Goal: Task Accomplishment & Management: Complete application form

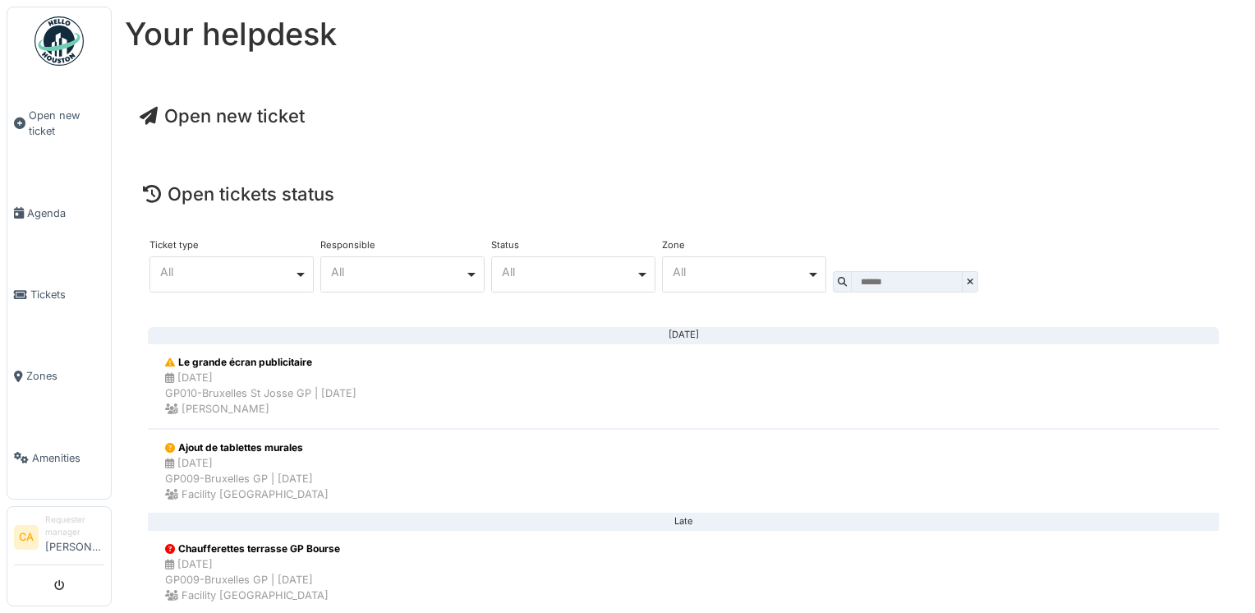
click at [764, 267] on div "All Remove item" at bounding box center [740, 271] width 134 height 9
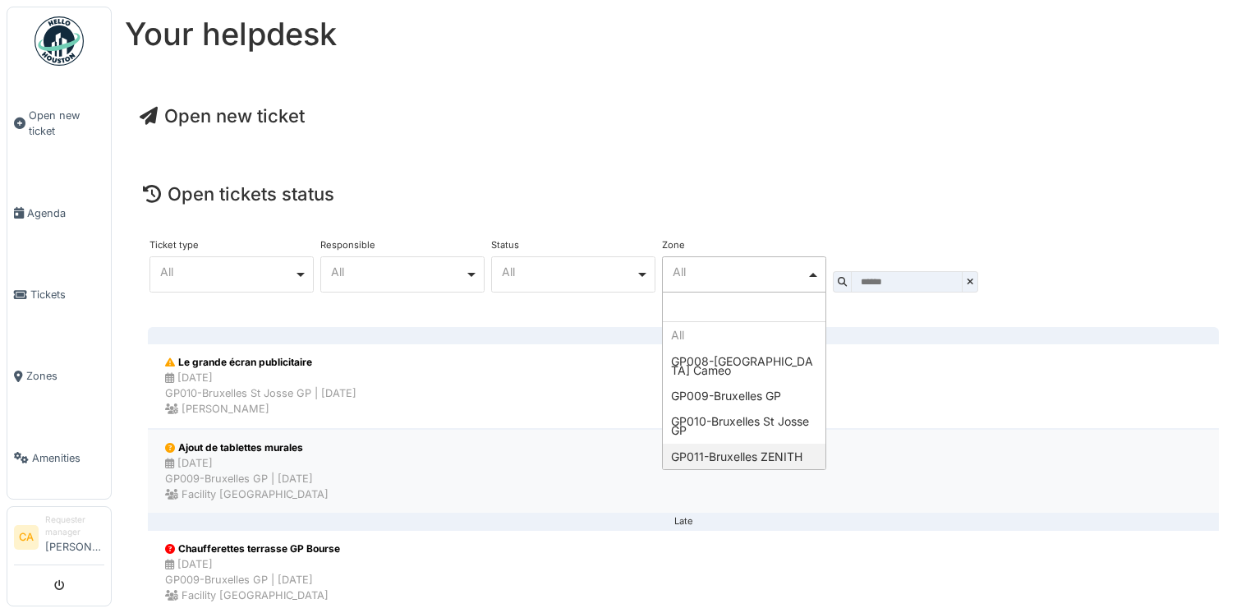
select select "****"
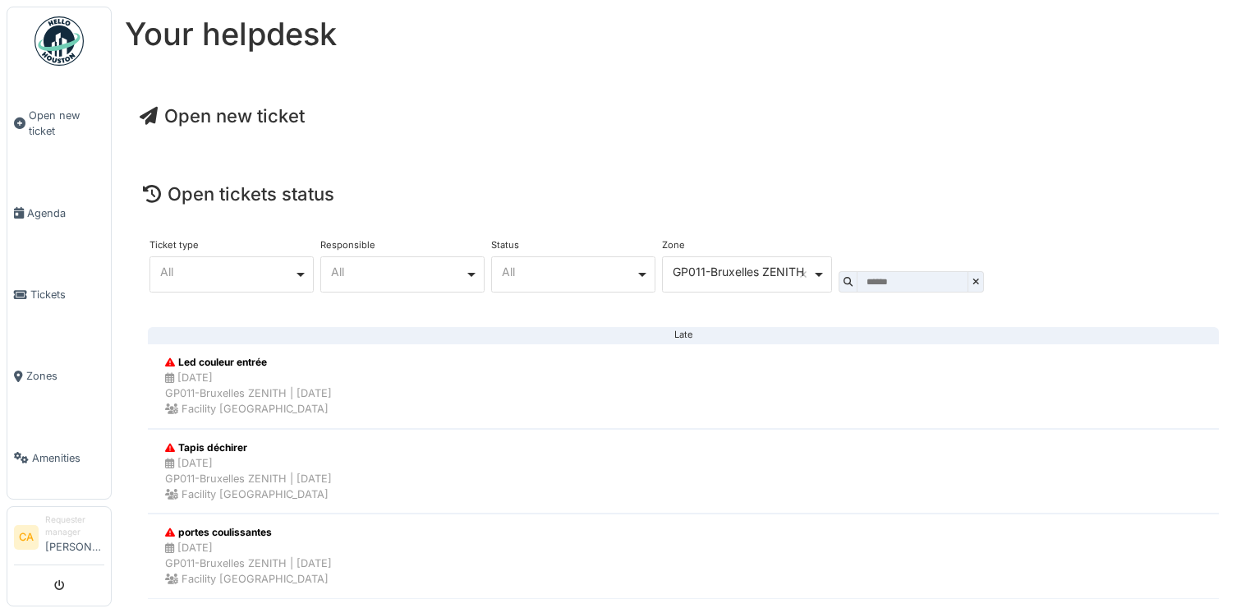
click at [215, 115] on span "Open new ticket" at bounding box center [222, 115] width 165 height 21
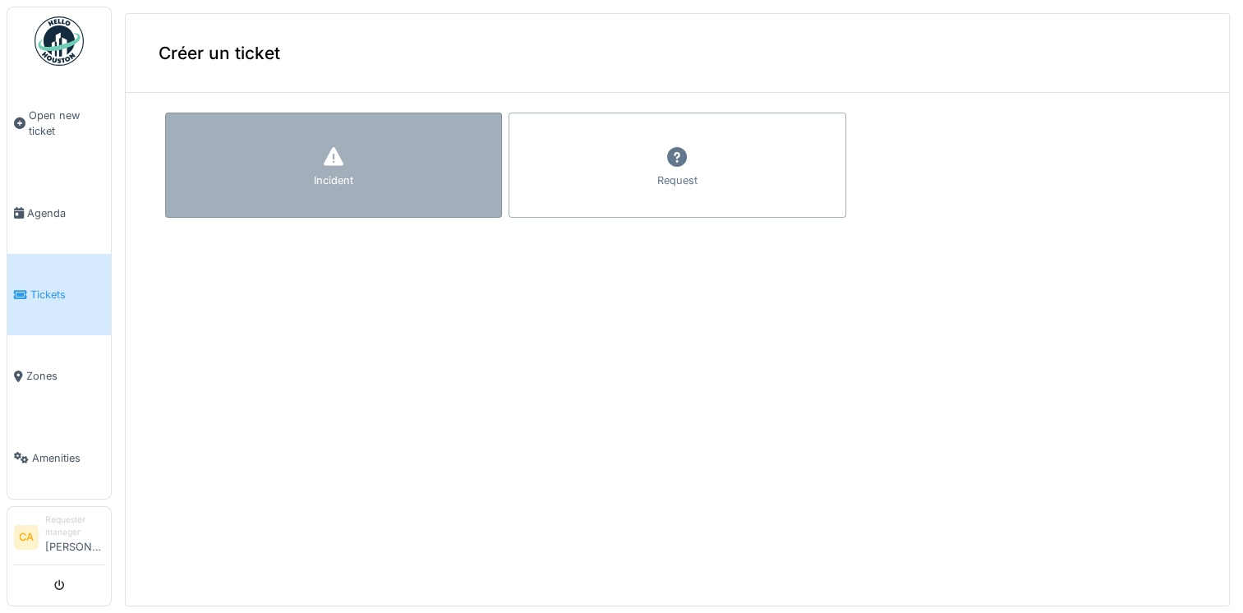
click at [408, 190] on div "Incident" at bounding box center [333, 165] width 337 height 105
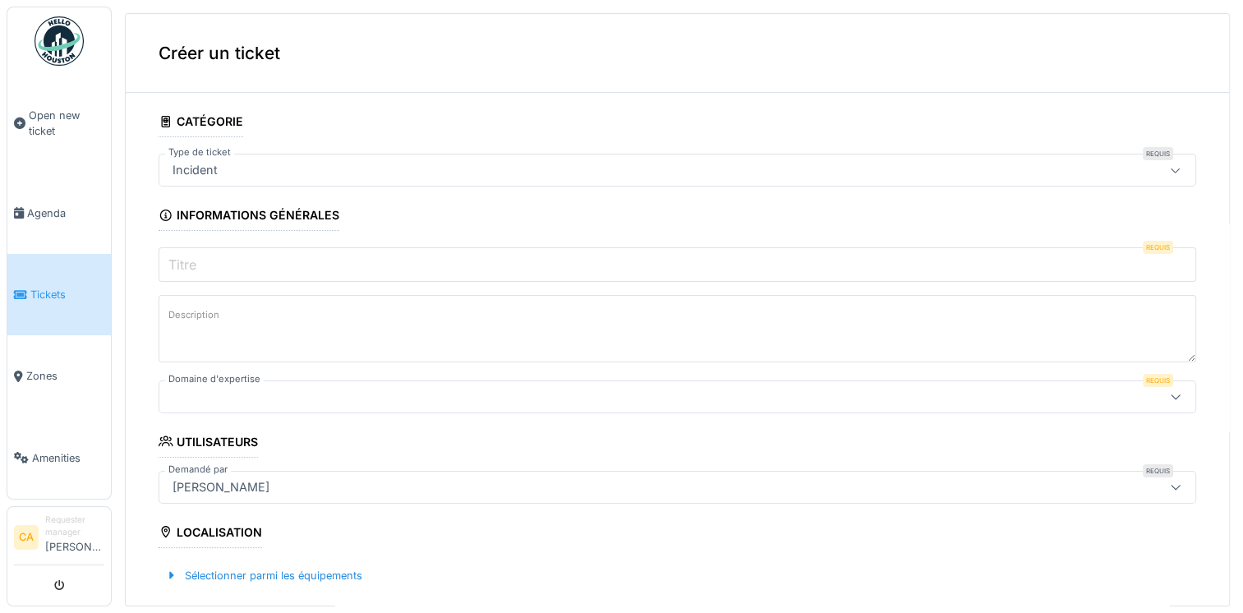
click at [351, 258] on input "Titre" at bounding box center [678, 264] width 1038 height 35
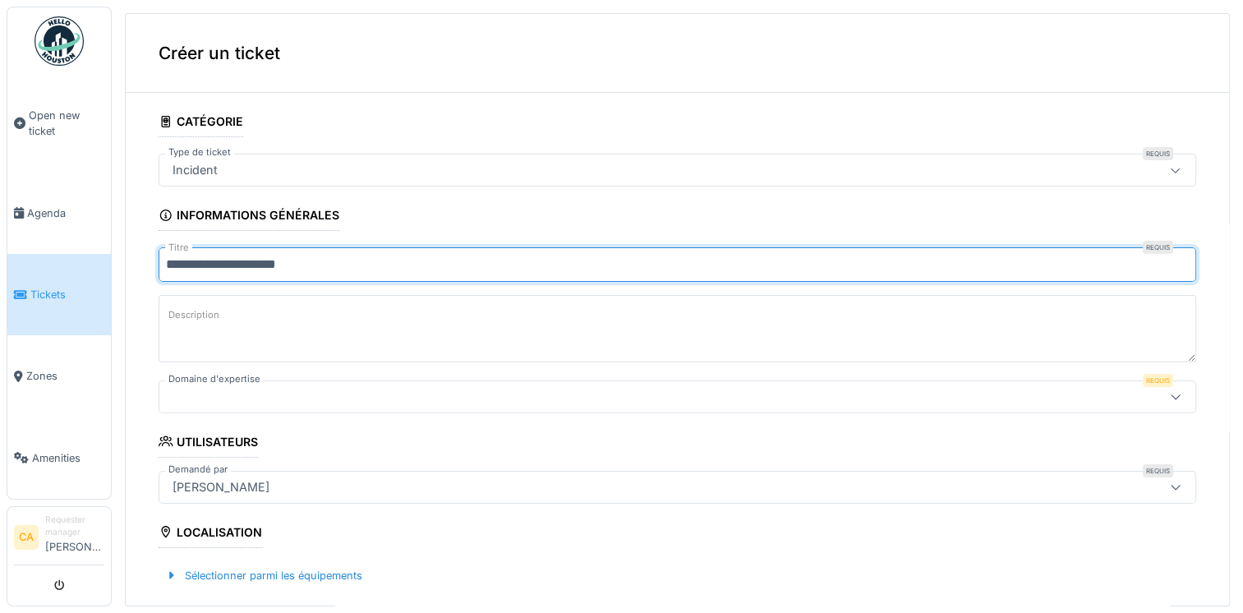
type input "**********"
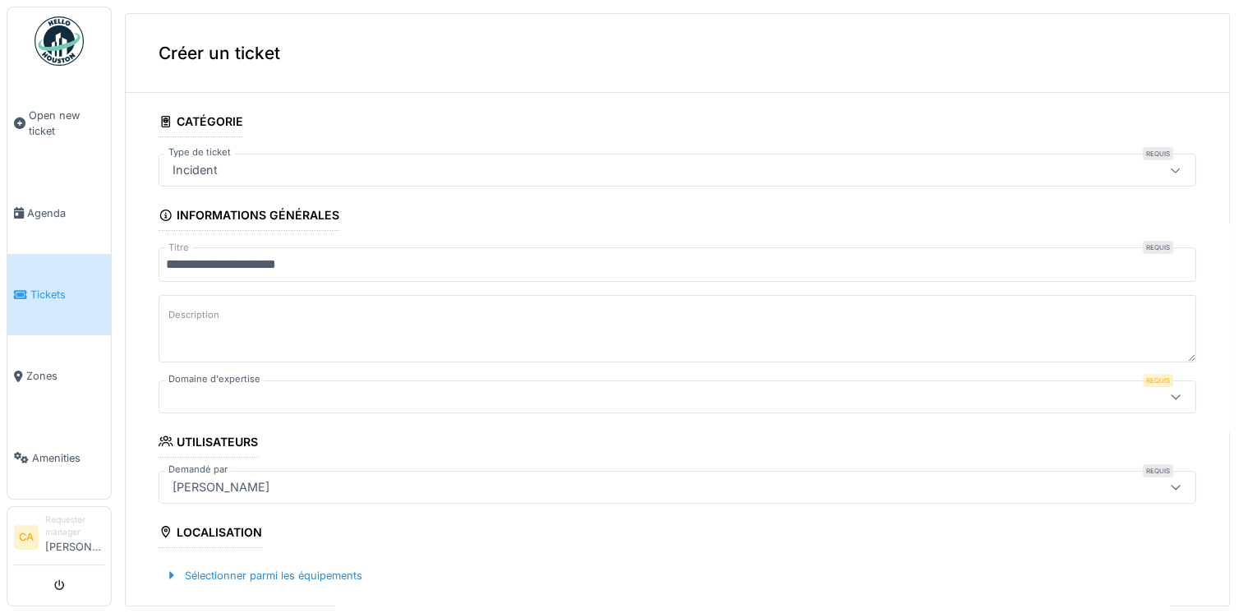
click at [265, 324] on textarea "Description" at bounding box center [678, 328] width 1038 height 67
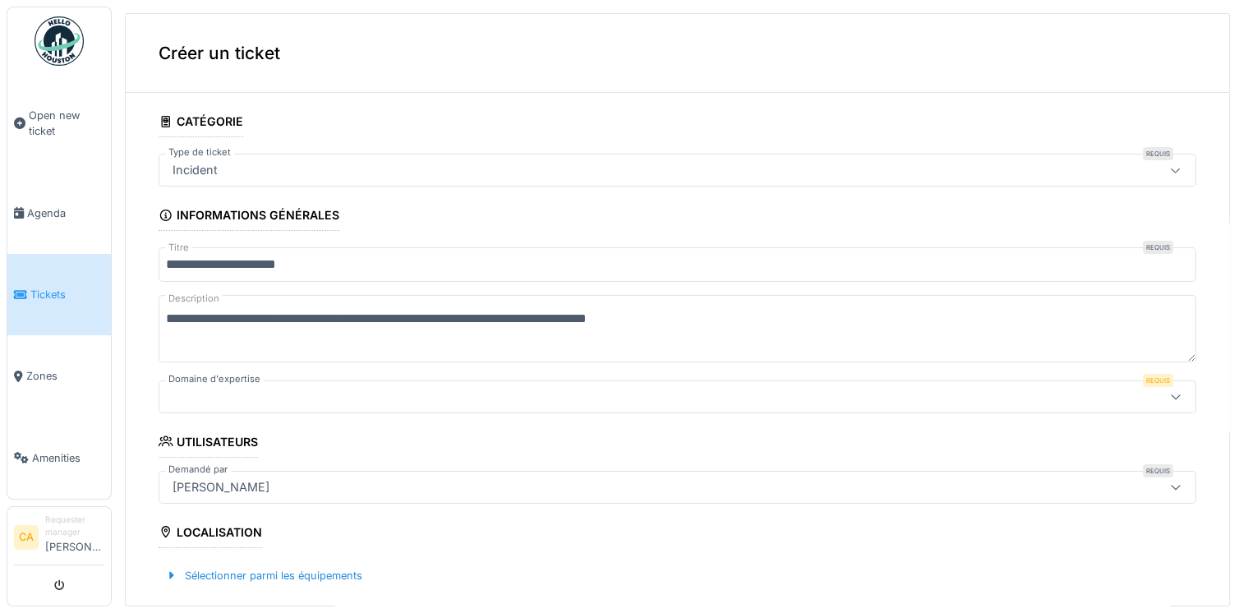
type textarea "**********"
click at [274, 396] on div at bounding box center [620, 397] width 908 height 18
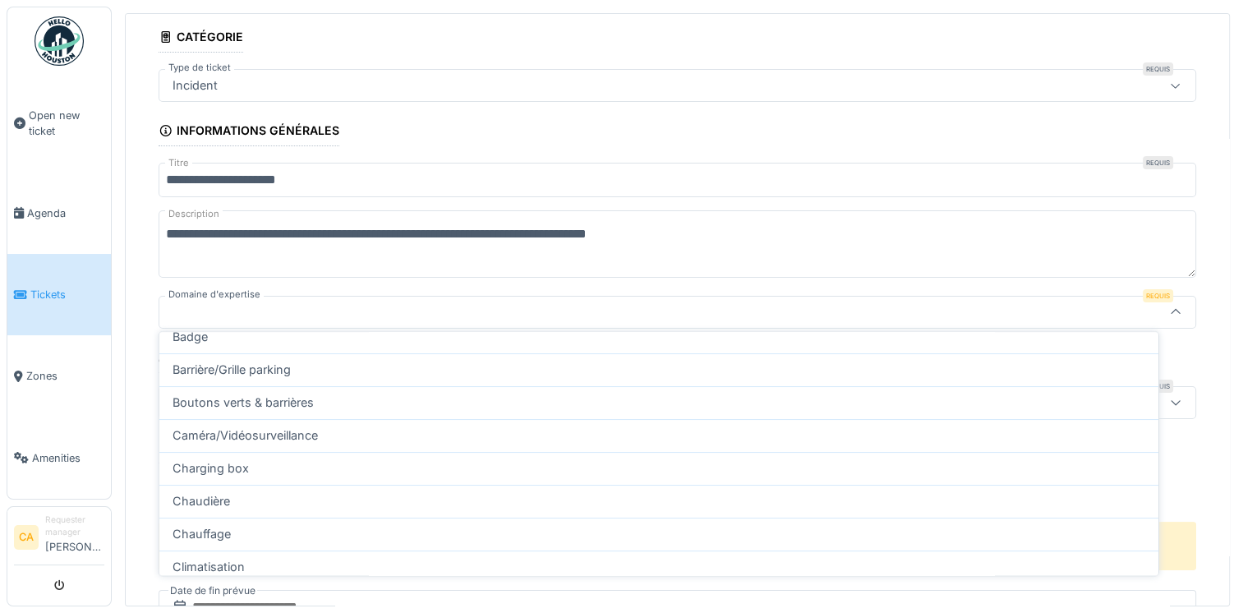
scroll to position [555, 0]
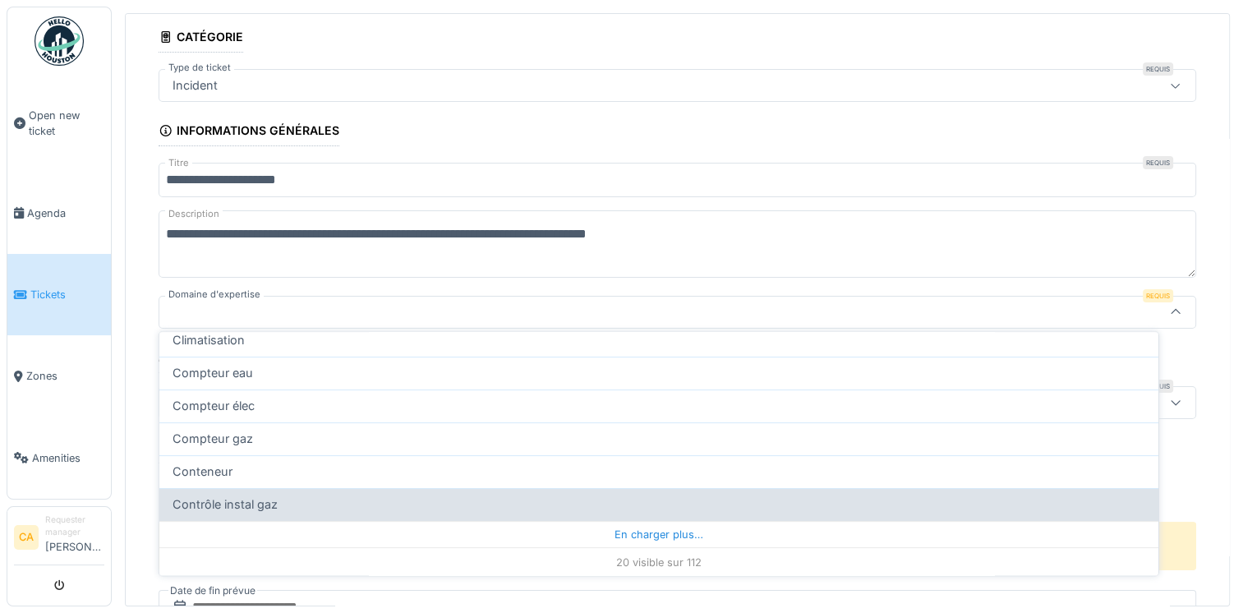
click at [625, 524] on div "En charger plus…" at bounding box center [658, 534] width 999 height 26
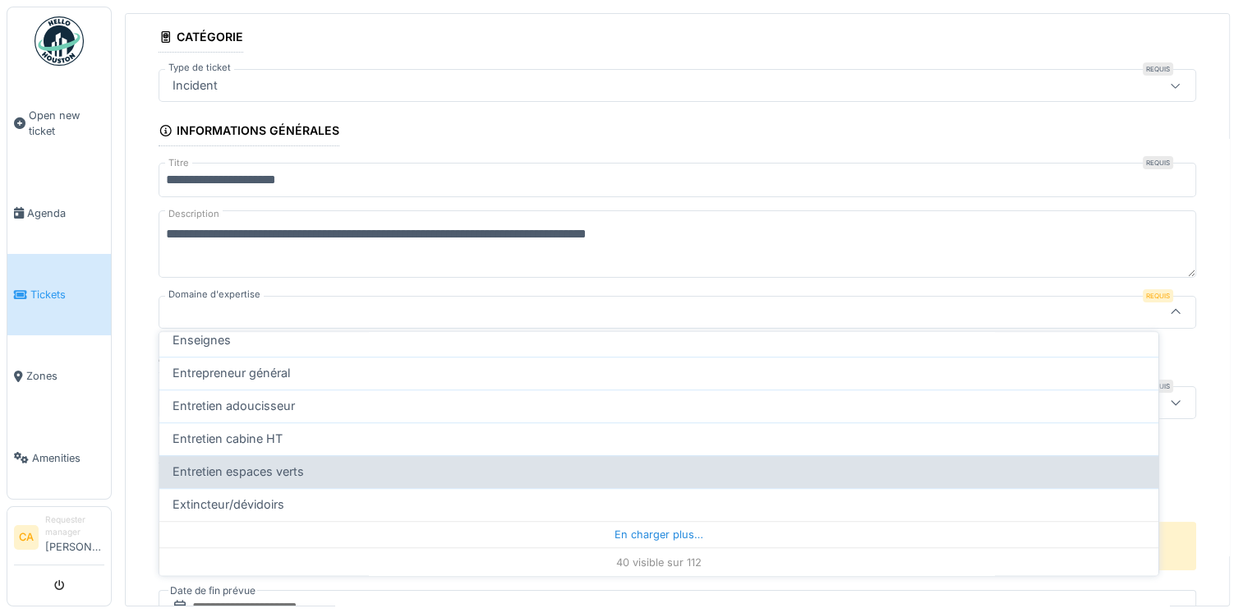
scroll to position [6, 0]
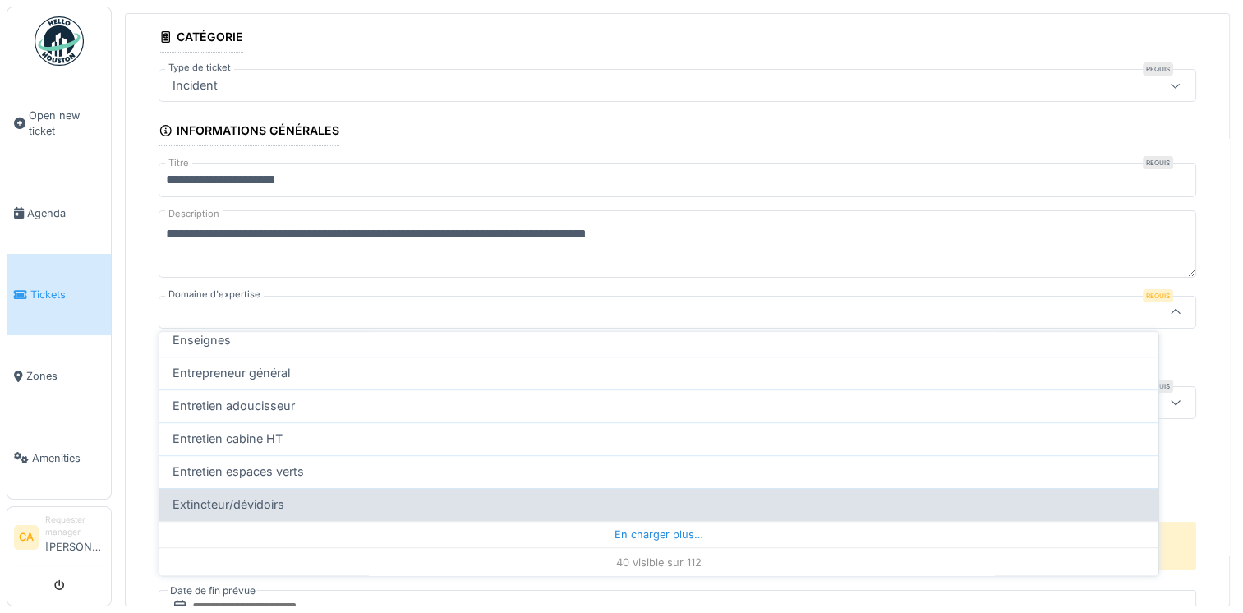
click at [667, 521] on div "En charger plus…" at bounding box center [658, 534] width 999 height 26
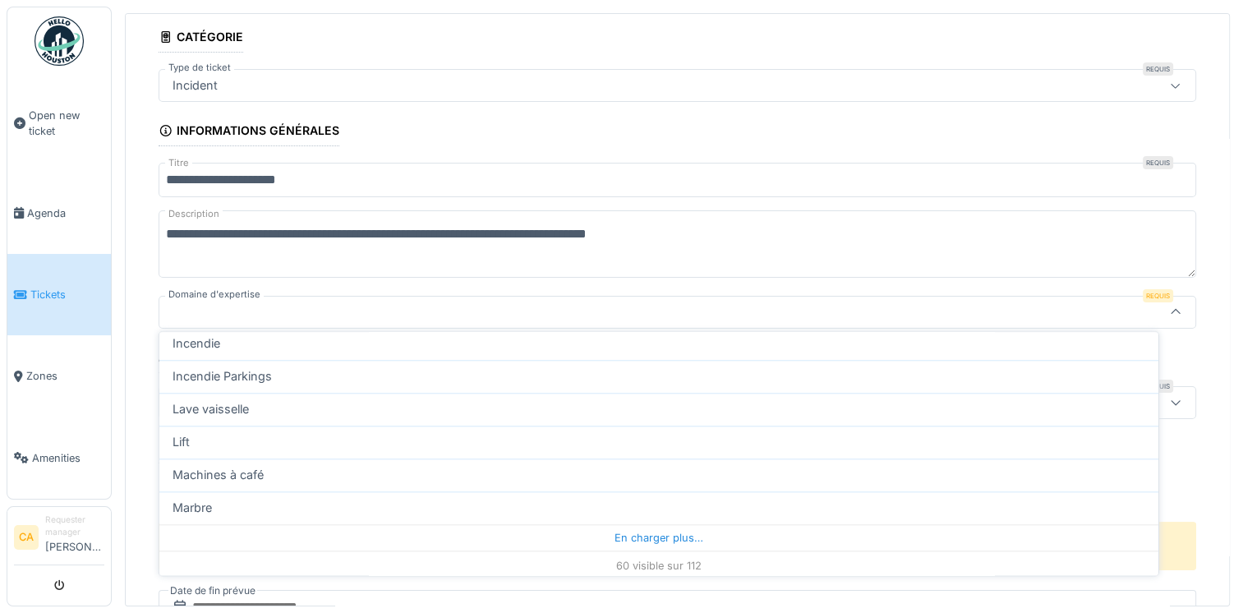
scroll to position [1870, 0]
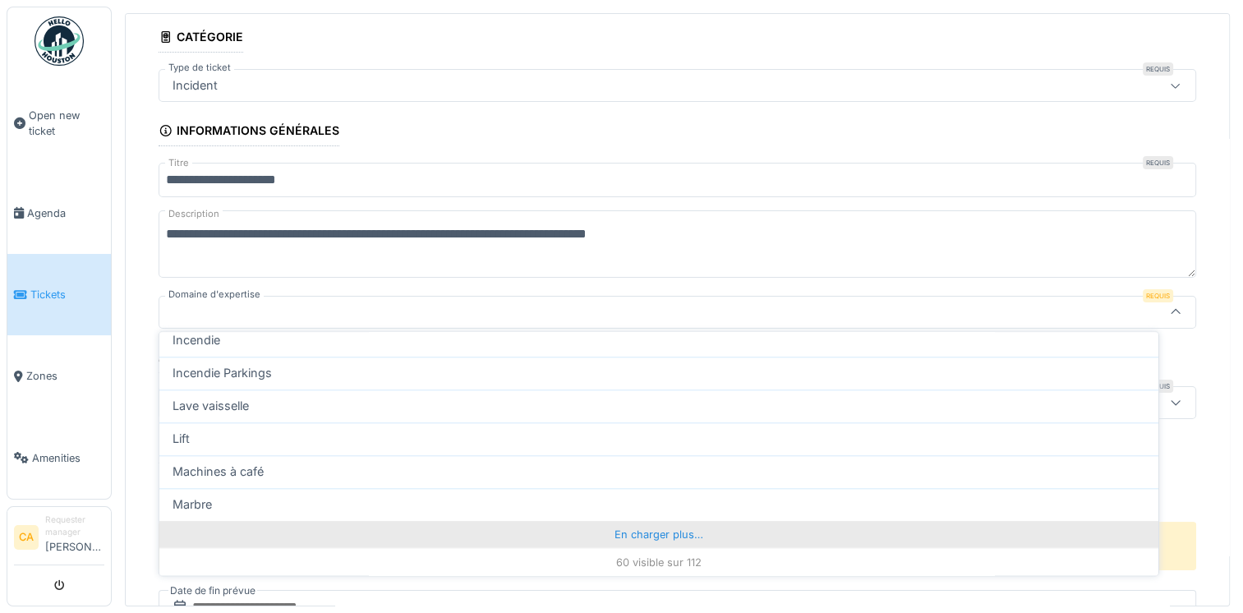
click at [651, 526] on div "En charger plus…" at bounding box center [658, 534] width 999 height 26
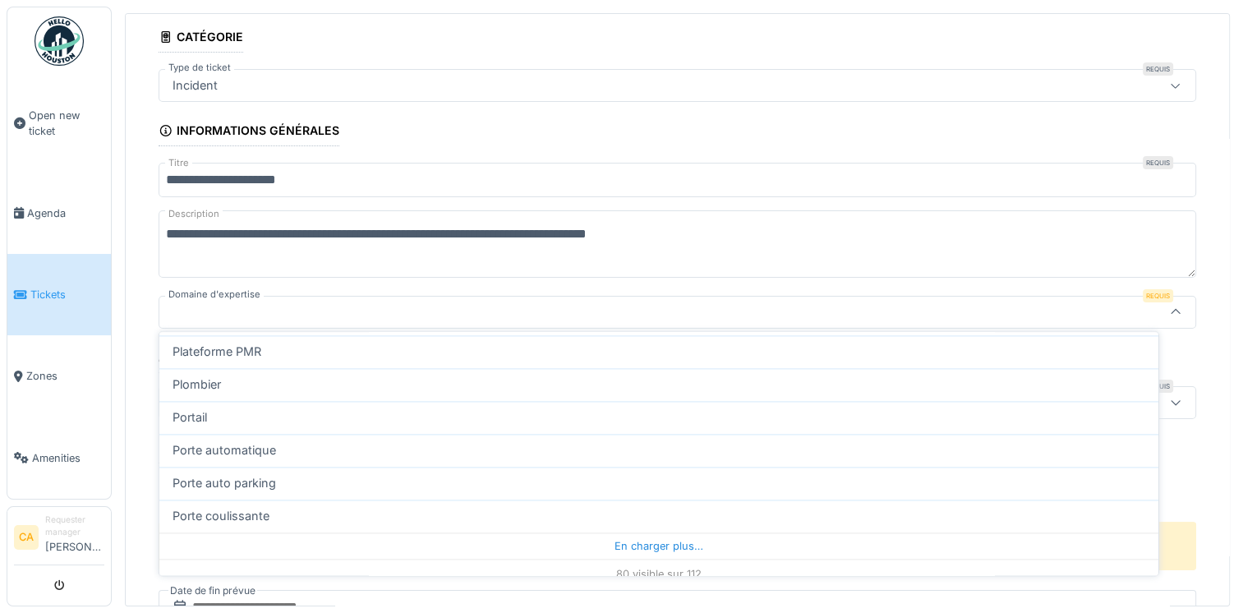
scroll to position [2527, 0]
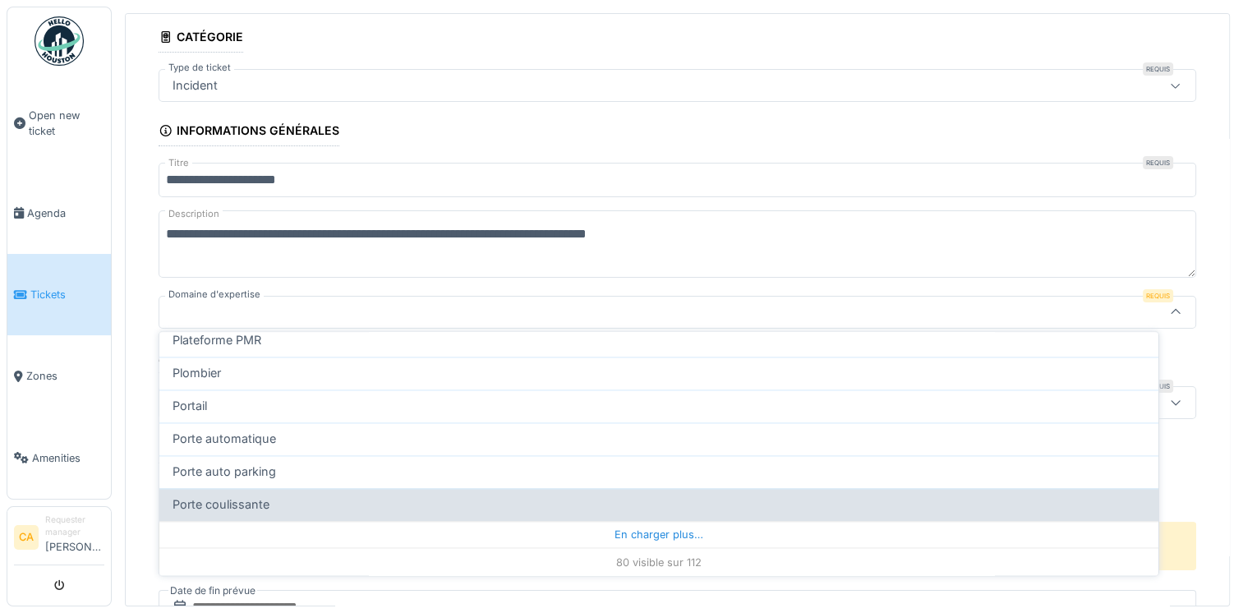
click at [634, 530] on div "En charger plus…" at bounding box center [658, 534] width 999 height 26
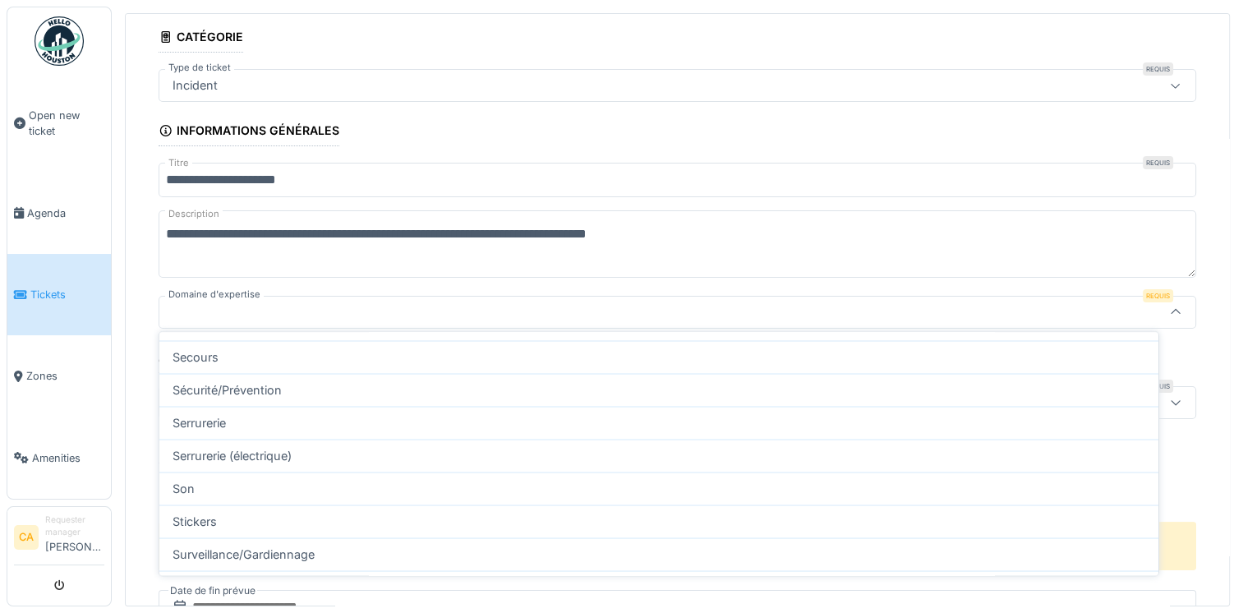
scroll to position [3020, 0]
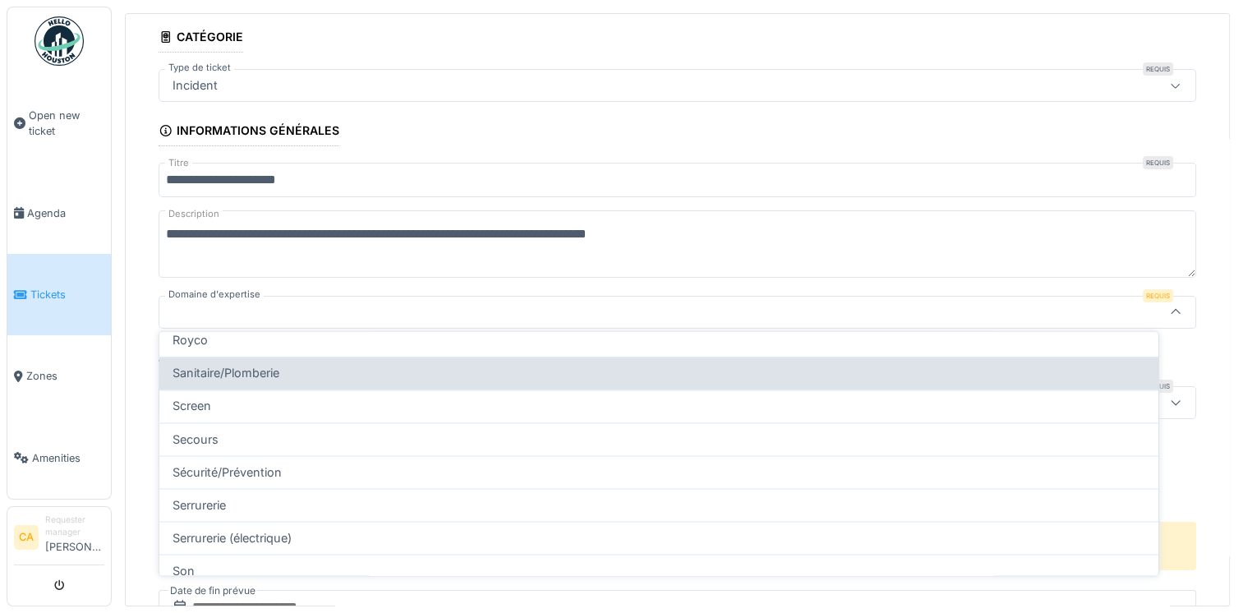
click at [247, 367] on span "Sanitaire/Plomberie" at bounding box center [226, 373] width 107 height 18
type input "***"
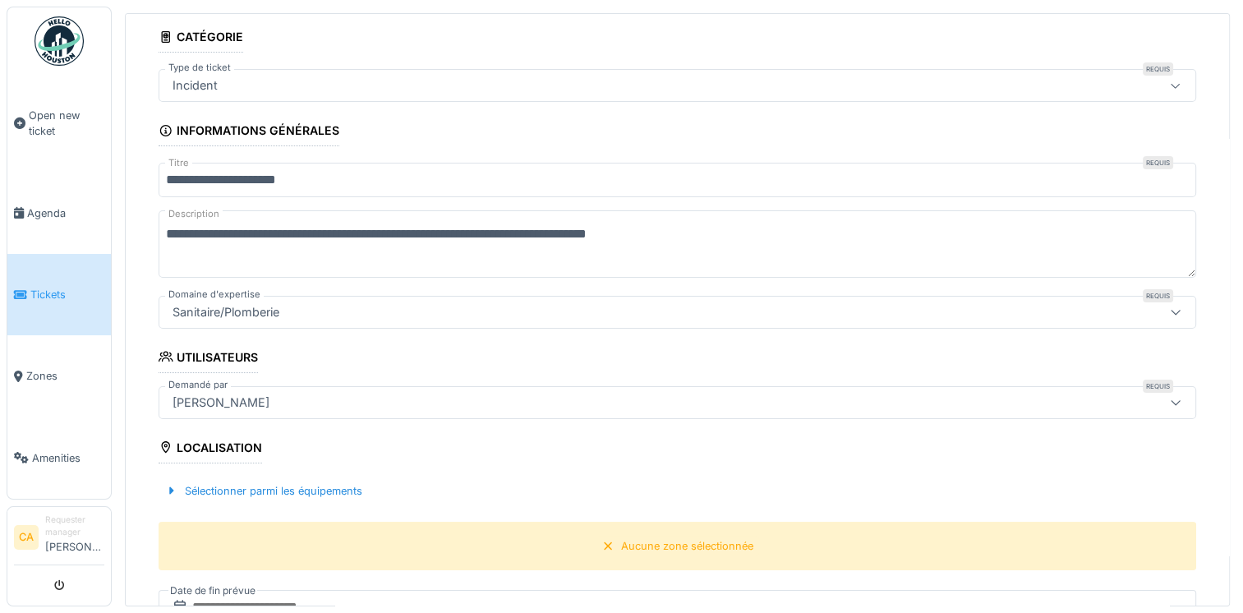
click at [255, 442] on div "Localisation" at bounding box center [211, 449] width 104 height 28
click at [240, 487] on div "Sélectionner parmi les équipements" at bounding box center [264, 491] width 210 height 22
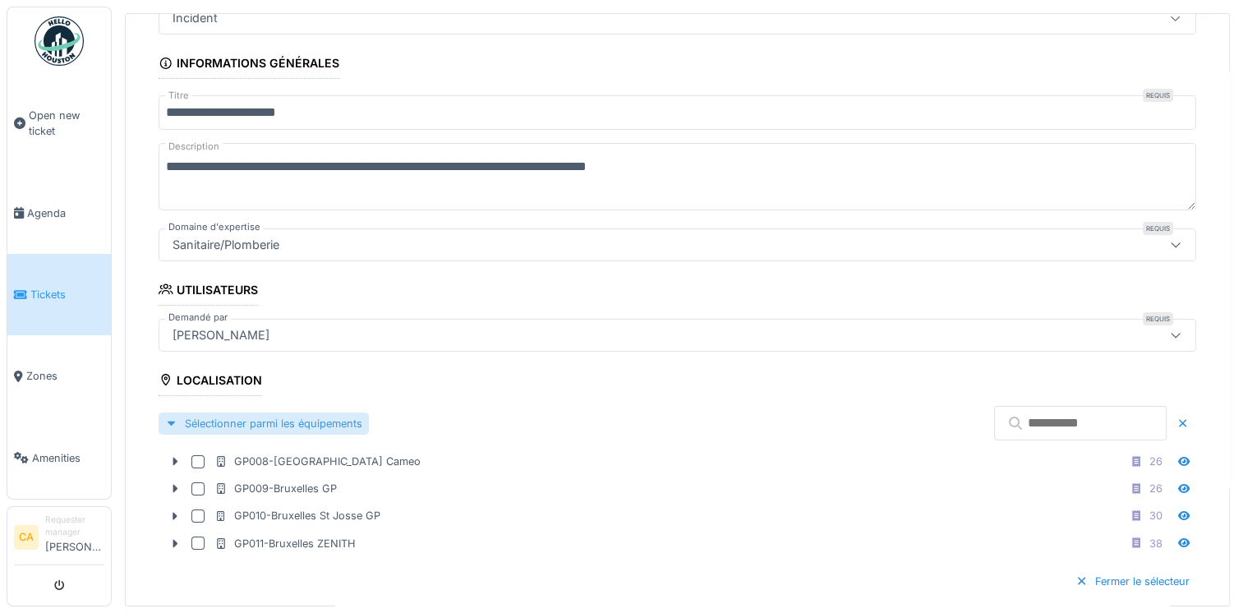
scroll to position [249, 0]
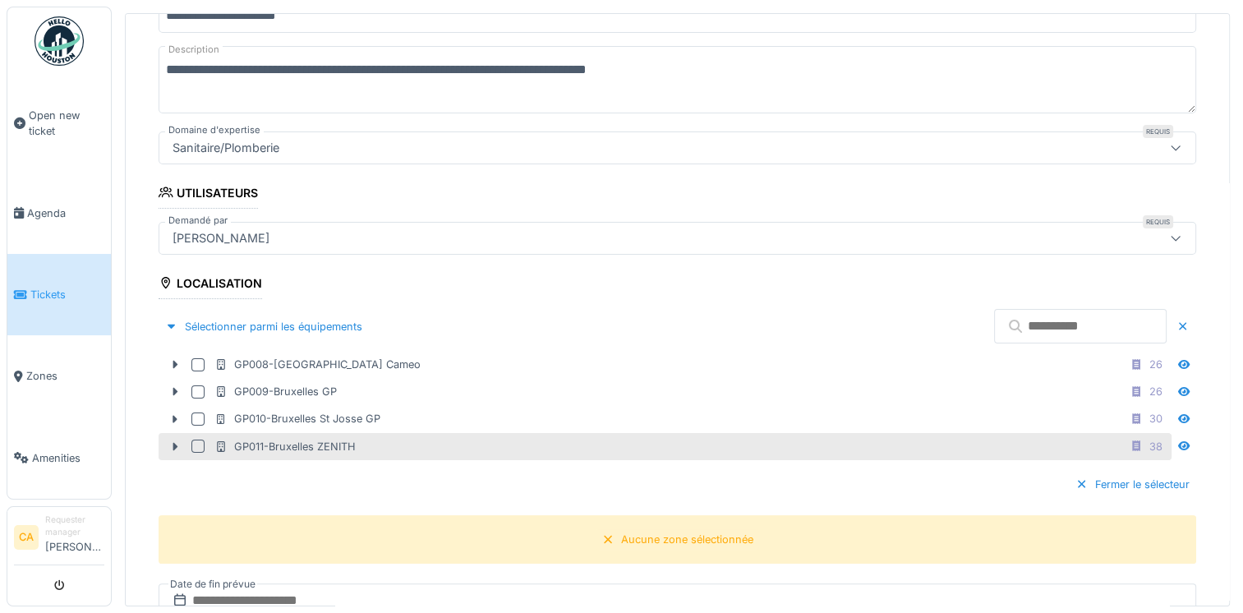
click at [243, 439] on div "GP011-Bruxelles ZENITH" at bounding box center [284, 447] width 141 height 16
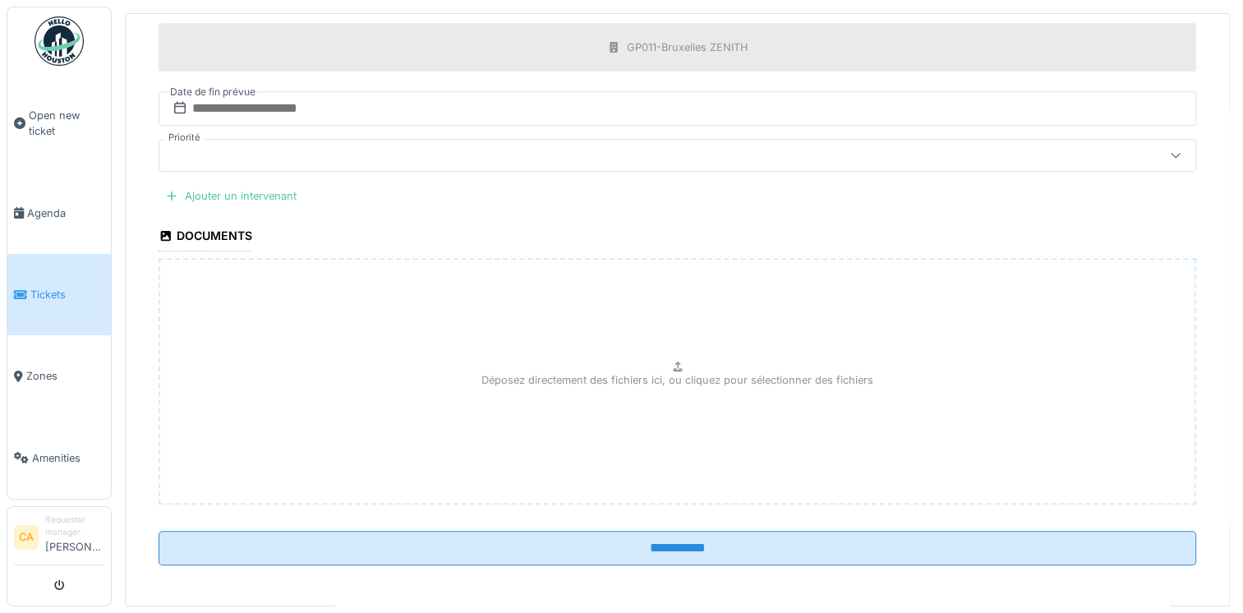
scroll to position [742, 0]
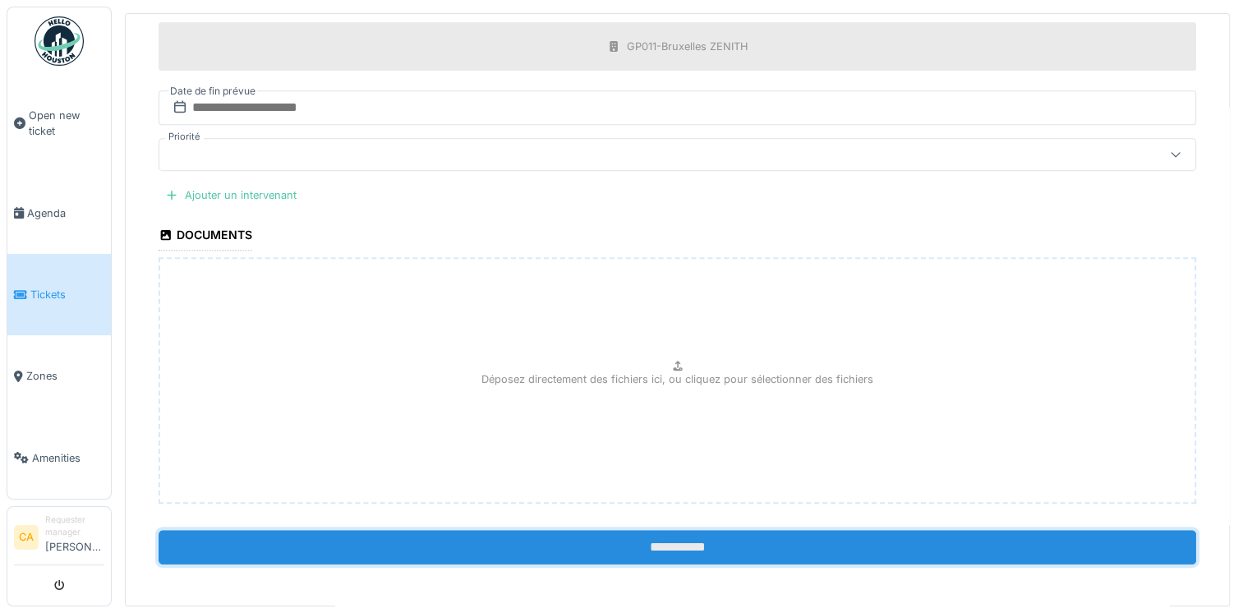
click at [604, 535] on input "**********" at bounding box center [678, 547] width 1038 height 35
